Goal: Information Seeking & Learning: Find specific page/section

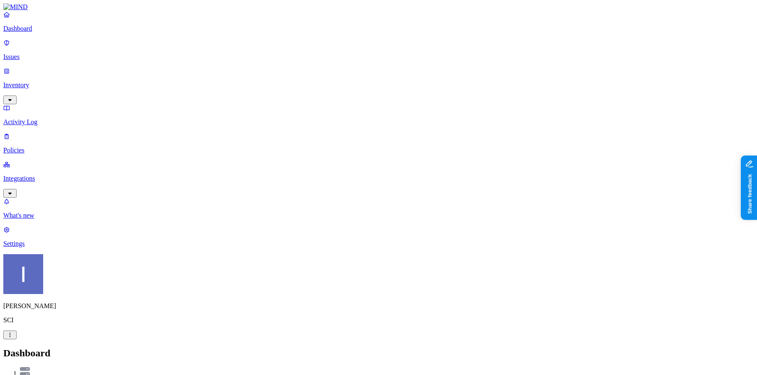
click at [64, 81] on p "Inventory" at bounding box center [378, 84] width 751 height 7
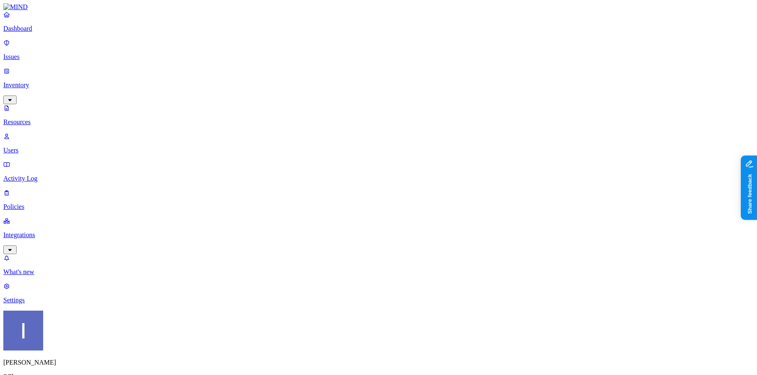
scroll to position [203, 0]
drag, startPoint x: 230, startPoint y: 46, endPoint x: 402, endPoint y: 66, distance: 173.1
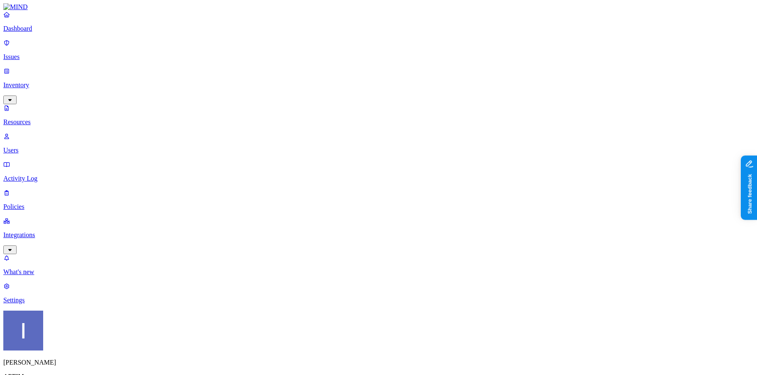
drag, startPoint x: 230, startPoint y: 49, endPoint x: 283, endPoint y: 49, distance: 52.7
drag, startPoint x: 285, startPoint y: 43, endPoint x: 316, endPoint y: 43, distance: 30.7
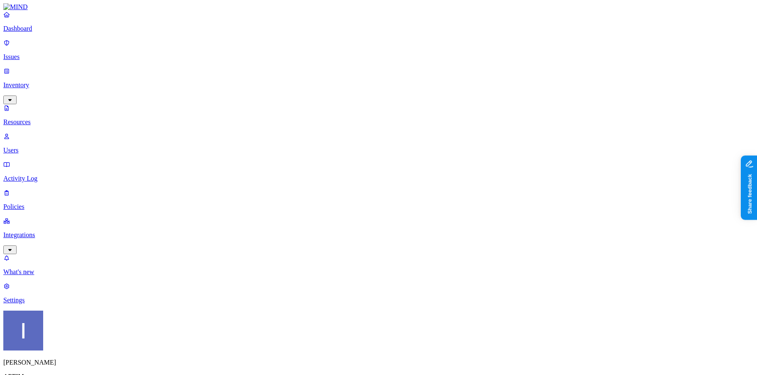
type input "quote"
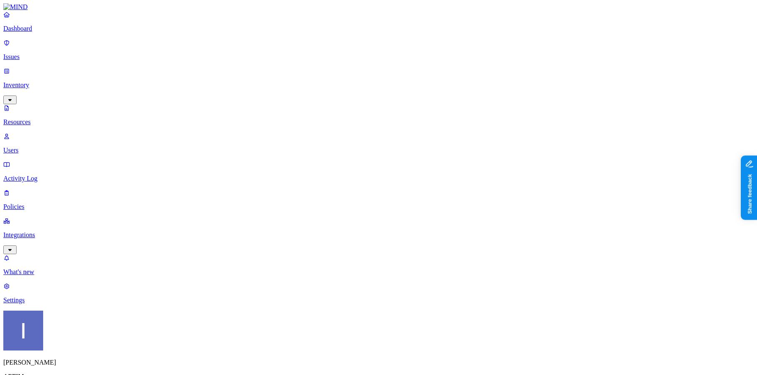
click at [36, 304] on p "Settings" at bounding box center [378, 300] width 751 height 7
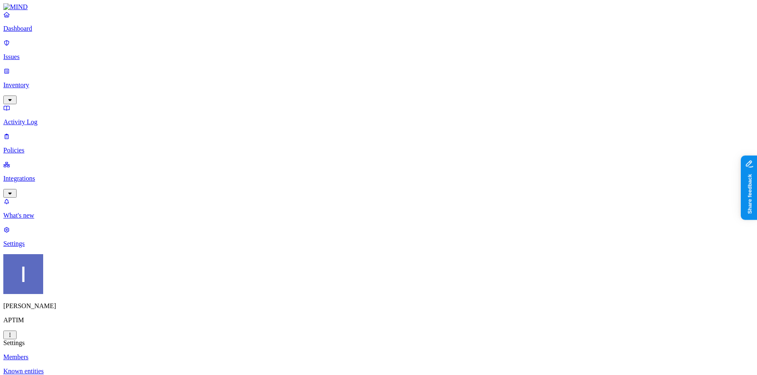
click at [41, 81] on p "Inventory" at bounding box center [378, 84] width 751 height 7
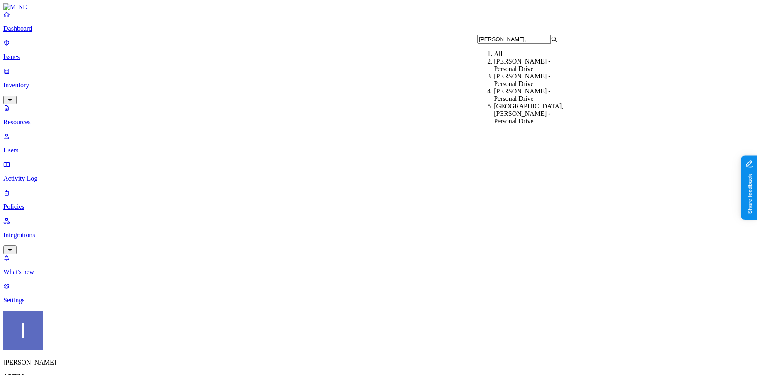
type input "mcbridge,"
click at [566, 71] on div "McBride, Nicholas - Personal Drive" at bounding box center [534, 65] width 80 height 15
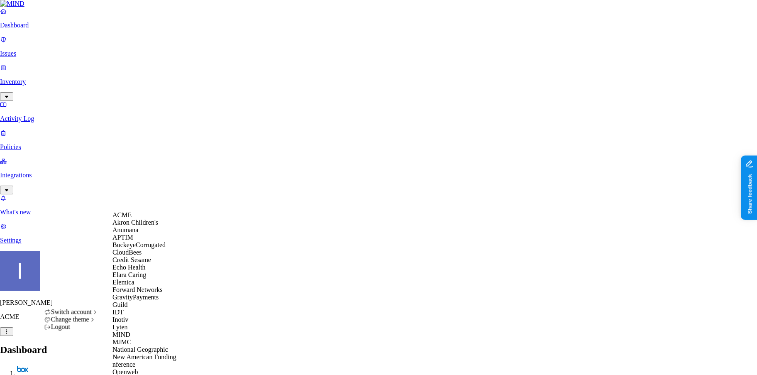
scroll to position [258, 0]
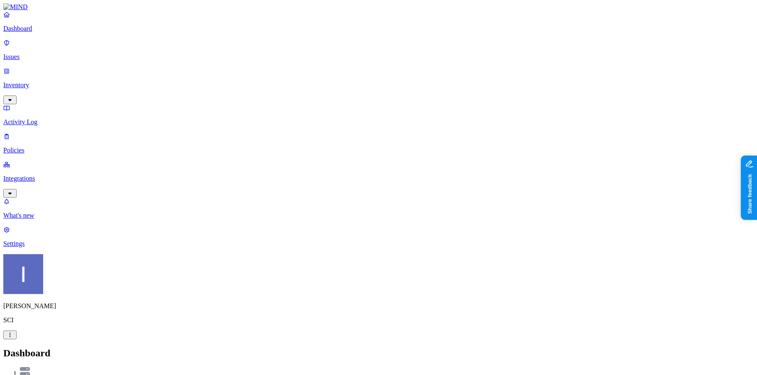
click at [40, 147] on p "Policies" at bounding box center [378, 150] width 751 height 7
click at [39, 175] on p "Integrations" at bounding box center [378, 178] width 751 height 7
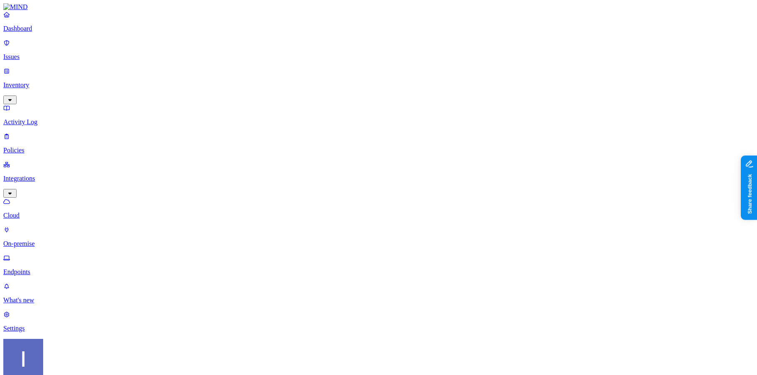
click at [20, 254] on link "Endpoints" at bounding box center [378, 265] width 751 height 22
click at [55, 240] on p "On-premise" at bounding box center [378, 243] width 751 height 7
click at [41, 198] on link "Cloud" at bounding box center [378, 209] width 751 height 22
click at [57, 32] on p "Dashboard" at bounding box center [378, 28] width 751 height 7
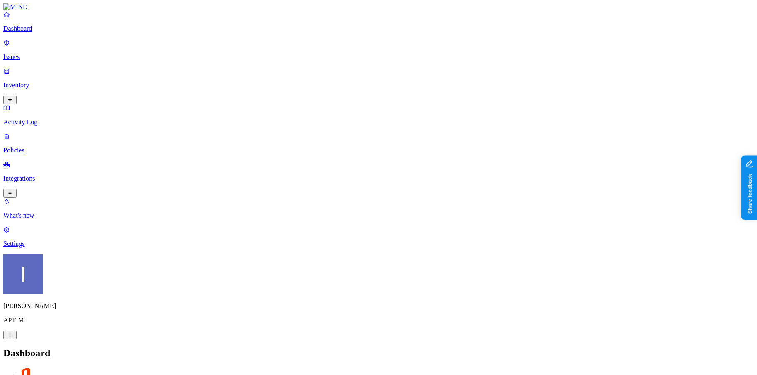
click at [33, 248] on p "Settings" at bounding box center [378, 243] width 751 height 7
click at [61, 81] on p "Inventory" at bounding box center [378, 84] width 751 height 7
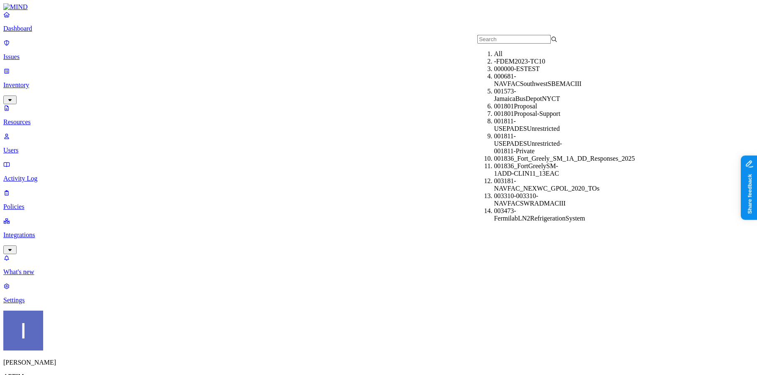
type input "Nicholas McBride"
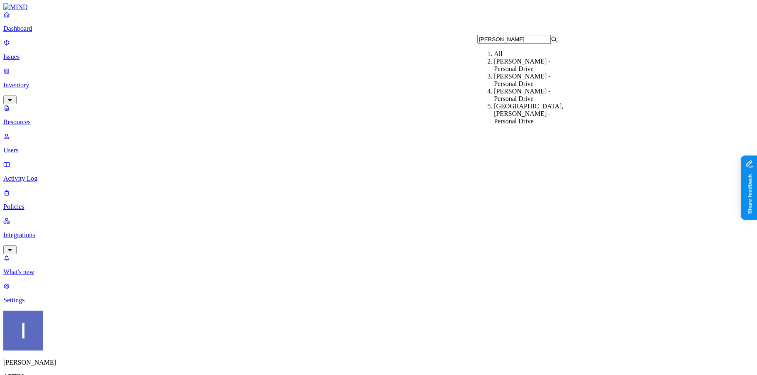
type input "mcbridge"
click at [552, 72] on div "McBride, Nicholas - Personal Drive" at bounding box center [534, 65] width 80 height 15
